Goal: Information Seeking & Learning: Learn about a topic

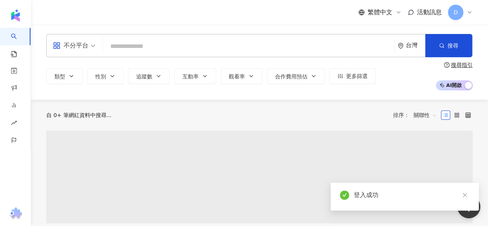
click at [142, 38] on div "不分平台 台灣 搜尋" at bounding box center [259, 45] width 427 height 23
click at [143, 47] on input "search" at bounding box center [248, 46] width 285 height 15
paste input "**********"
type input "**********"
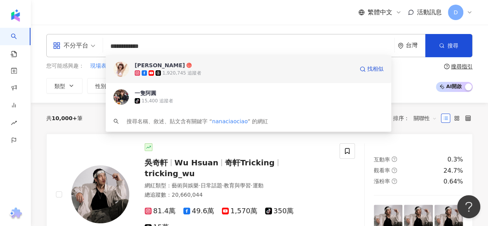
click at [216, 73] on div "1,920,745 追蹤者" at bounding box center [244, 73] width 219 height 8
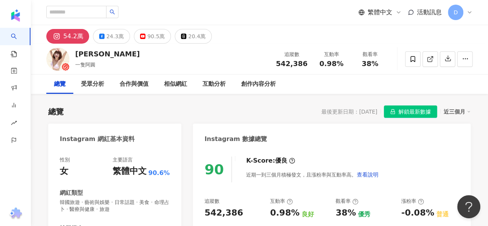
click at [321, 63] on span "0.98%" at bounding box center [332, 64] width 24 height 8
drag, startPoint x: 324, startPoint y: 63, endPoint x: 344, endPoint y: 64, distance: 20.1
click at [344, 64] on div "0.98%" at bounding box center [331, 64] width 29 height 8
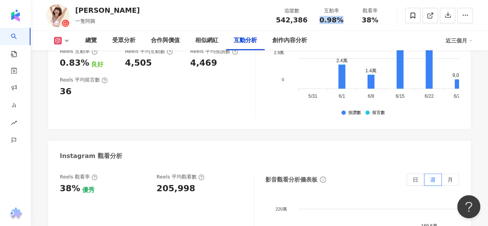
scroll to position [1737, 0]
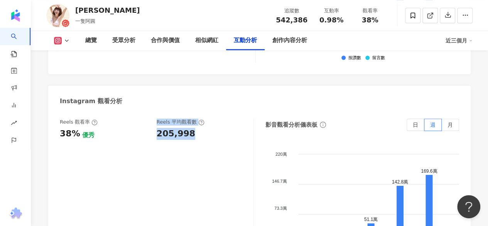
drag, startPoint x: 141, startPoint y: 113, endPoint x: 191, endPoint y: 113, distance: 49.4
click at [190, 119] on div "Reels 觀看率 38% 優秀 Reels 平均觀看數 205,998" at bounding box center [153, 129] width 186 height 21
click at [192, 128] on div "205,998" at bounding box center [201, 134] width 89 height 12
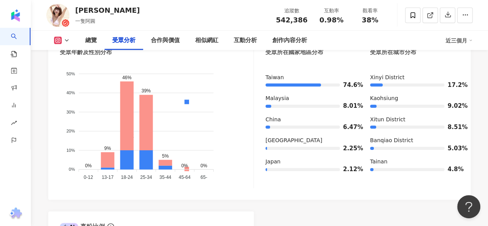
scroll to position [772, 0]
